Goal: Check status: Check status

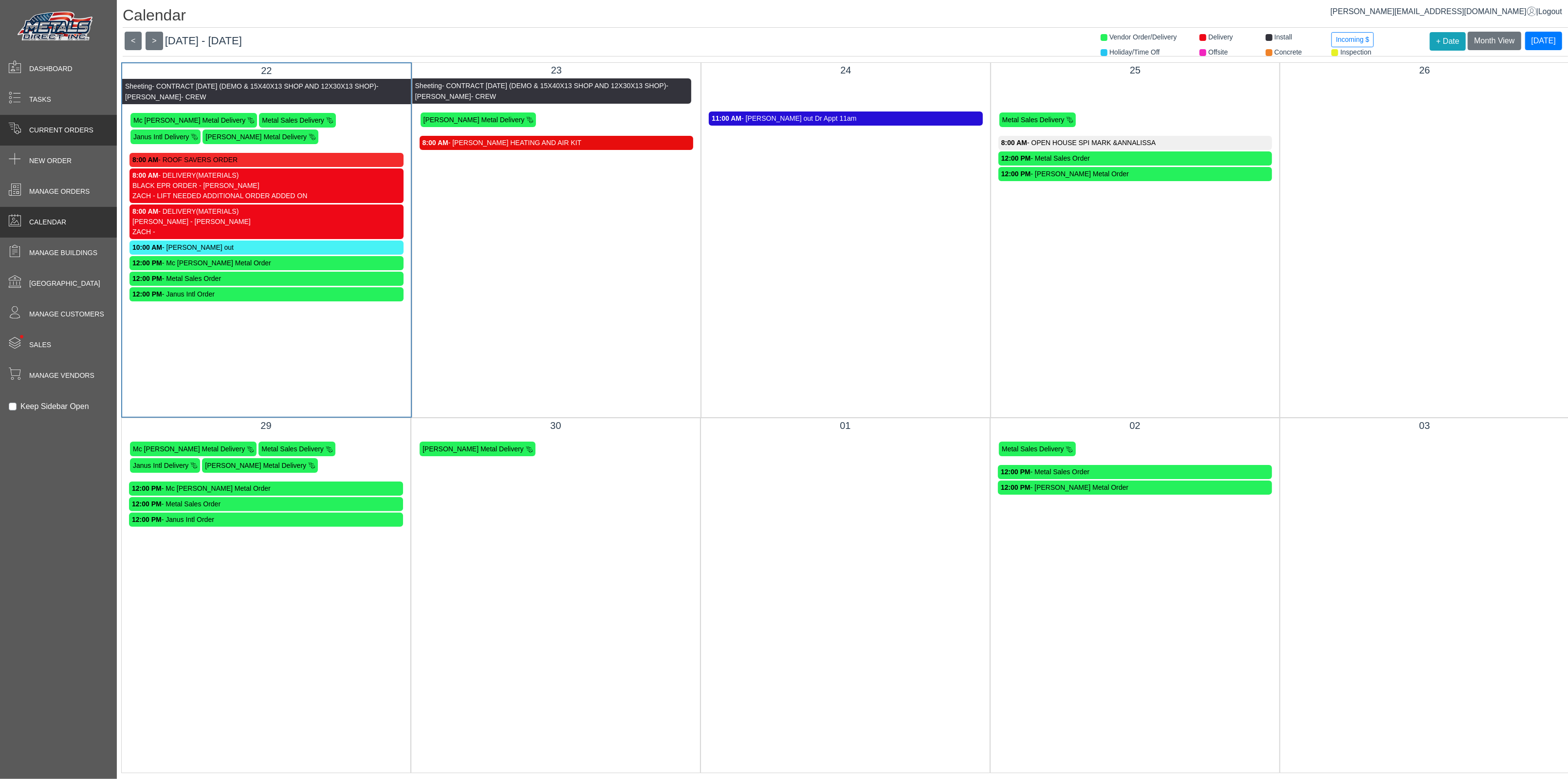
click at [56, 127] on span "Current Orders" at bounding box center [61, 130] width 64 height 10
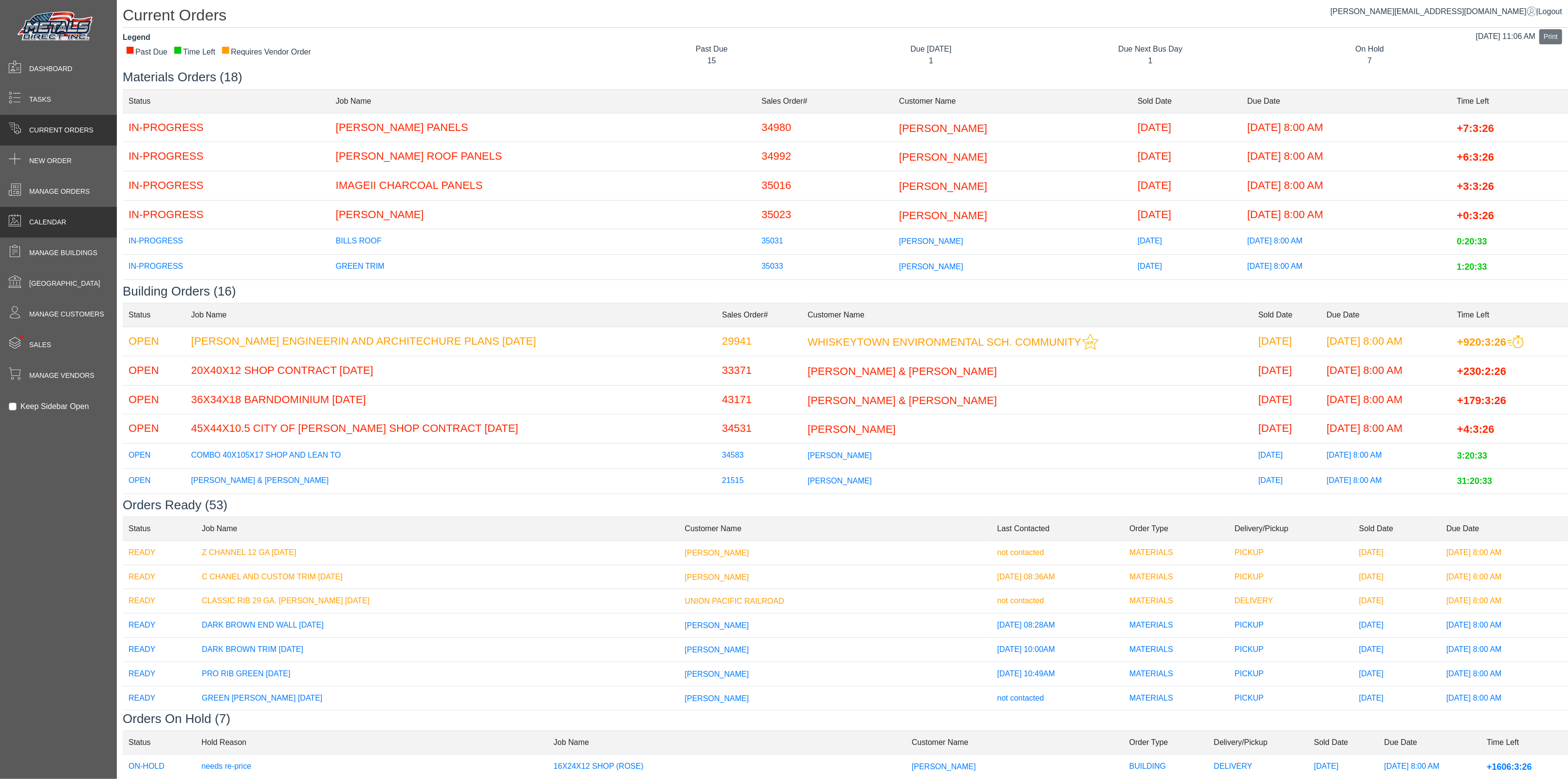
click at [56, 210] on div "Calendar" at bounding box center [58, 222] width 117 height 30
